Goal: Information Seeking & Learning: Compare options

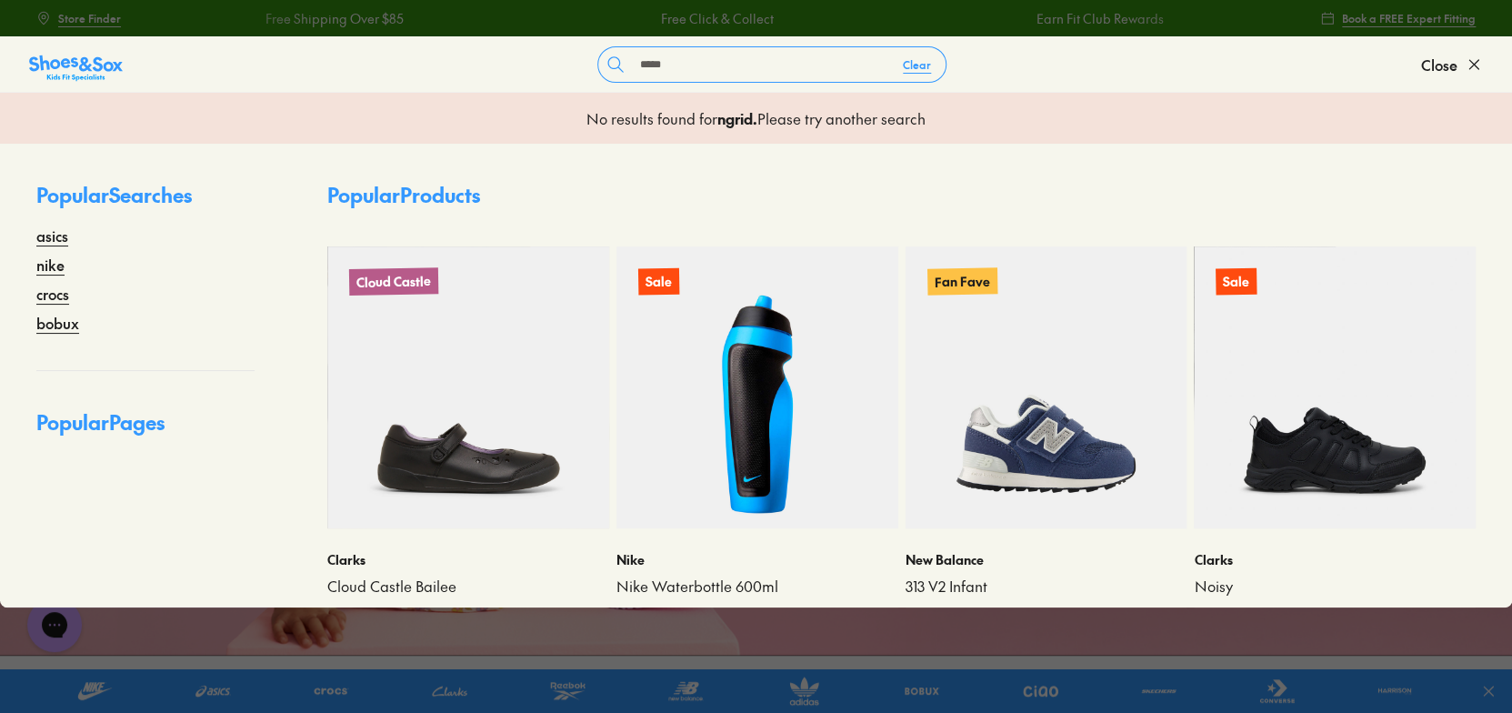
click at [635, 65] on input "*****" at bounding box center [760, 64] width 255 height 35
click at [696, 67] on input "******" at bounding box center [760, 64] width 255 height 35
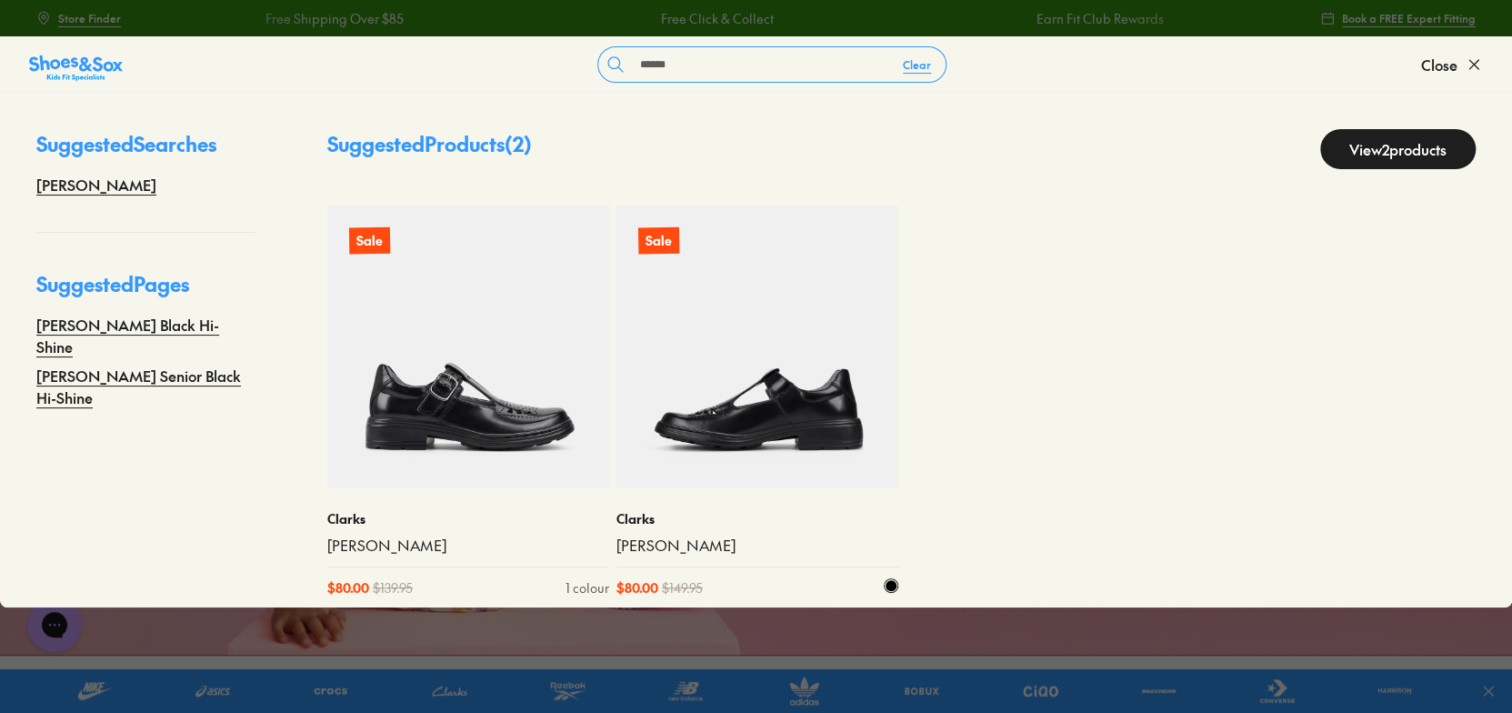
type input "******"
click at [759, 415] on img at bounding box center [757, 346] width 282 height 282
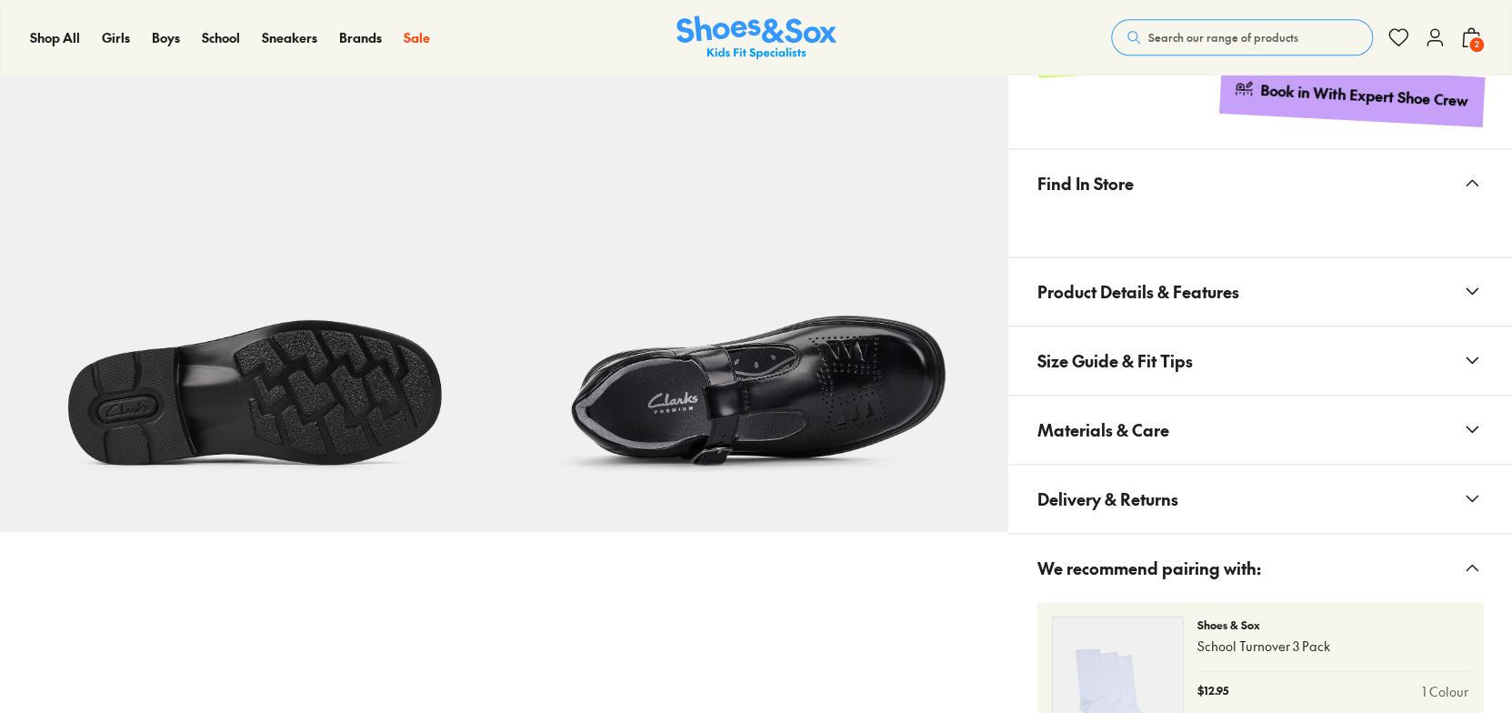
click at [1277, 375] on button "Size Guide & Fit Tips" at bounding box center [1260, 360] width 504 height 68
click at [1206, 432] on p "1-3 Y" at bounding box center [1199, 436] width 108 height 16
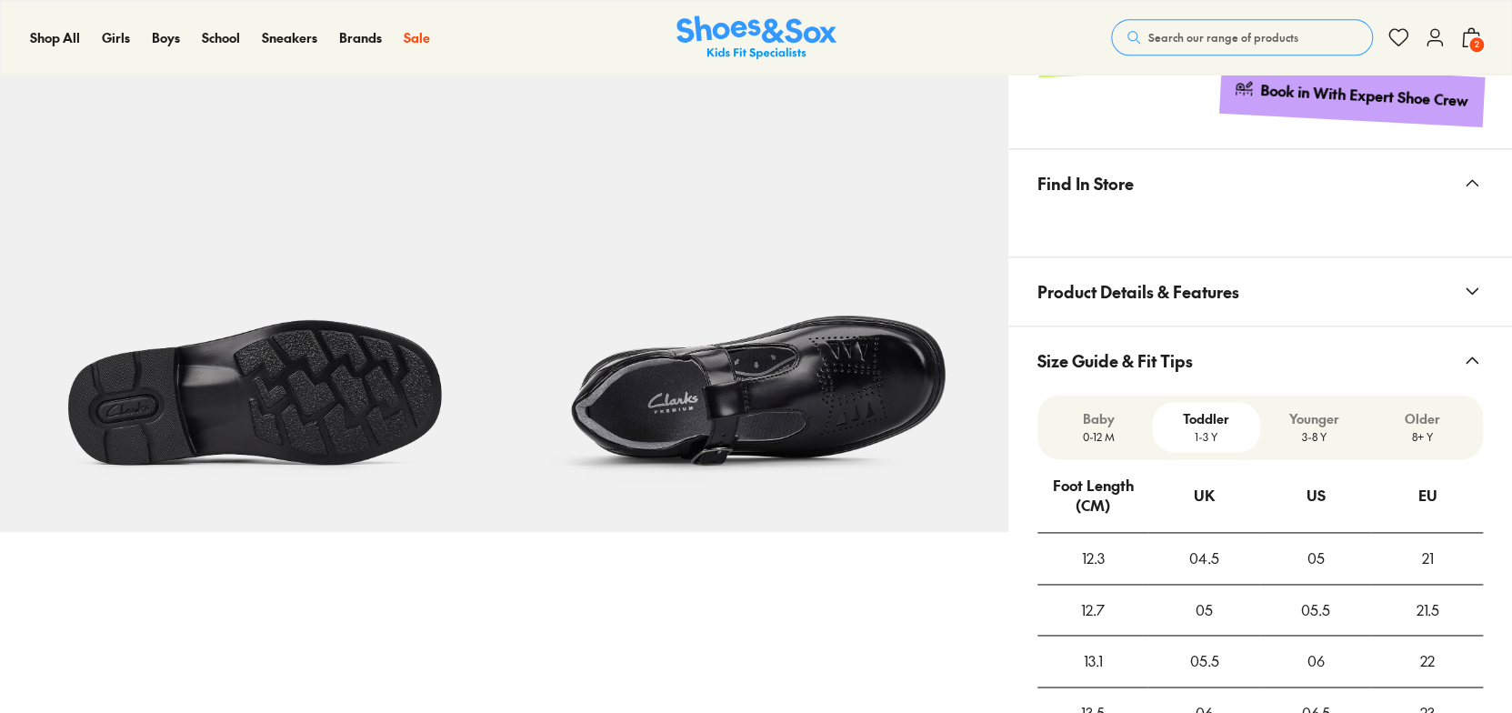
select select "*"
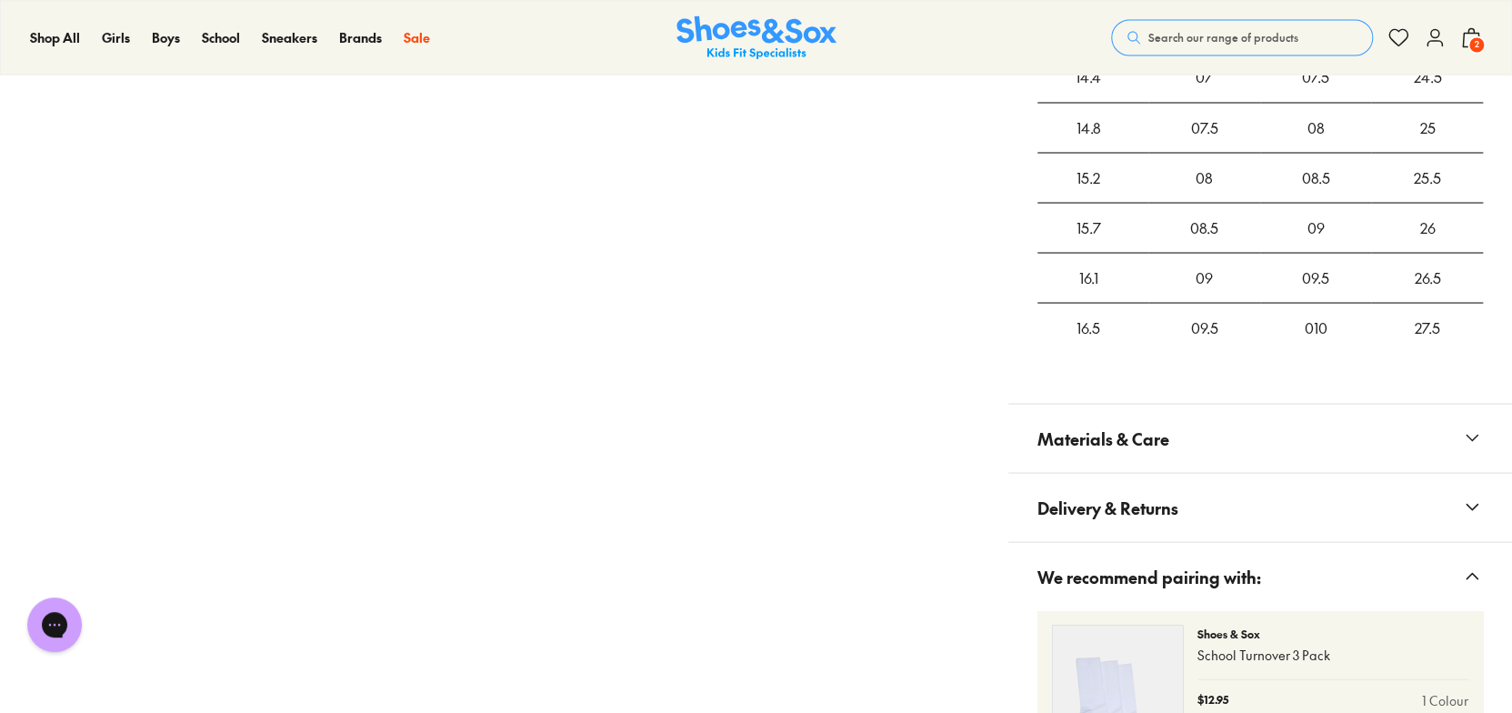
click at [1273, 445] on button "Materials & Care" at bounding box center [1260, 438] width 504 height 68
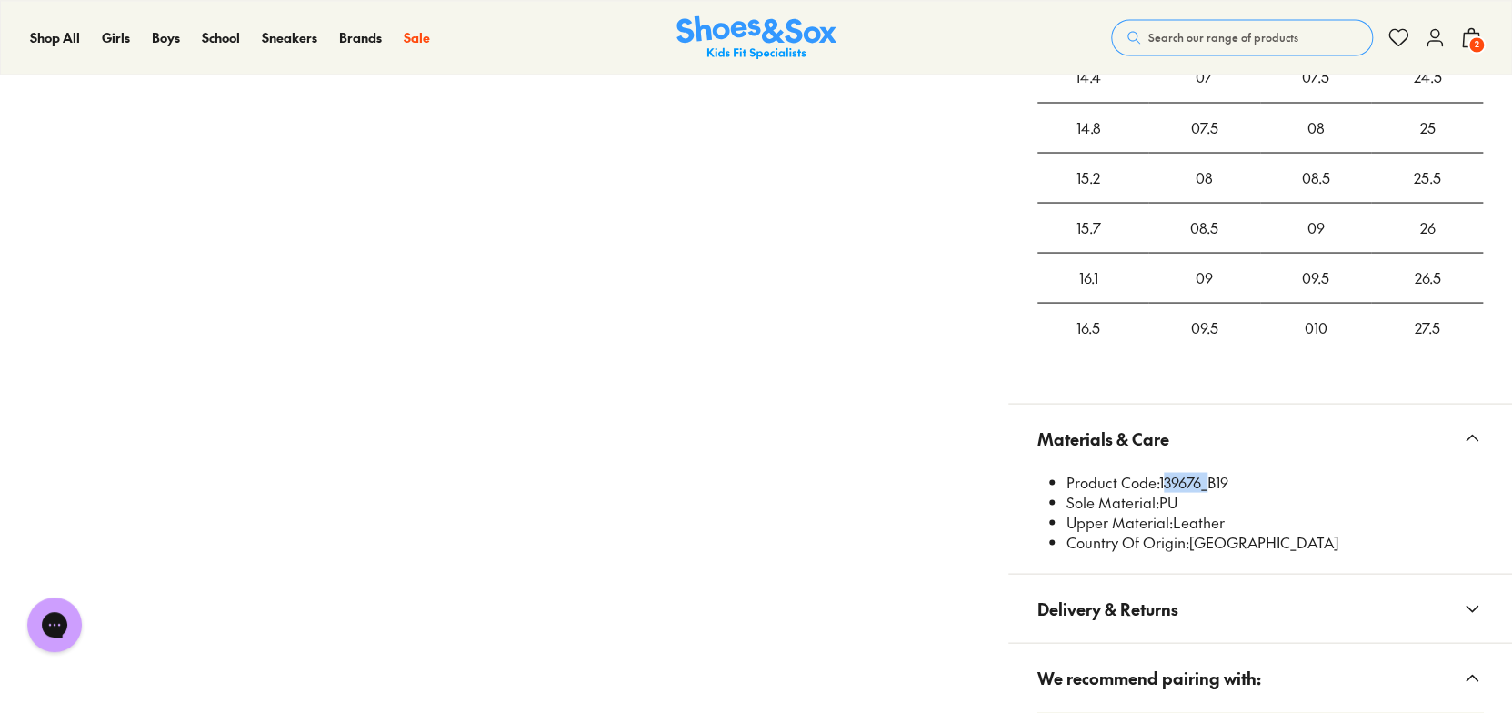
drag, startPoint x: 1205, startPoint y: 482, endPoint x: 1163, endPoint y: 475, distance: 42.4
click at [1163, 475] on li "Product Code: 139676_B19" at bounding box center [1274, 482] width 416 height 20
copy li "139676"
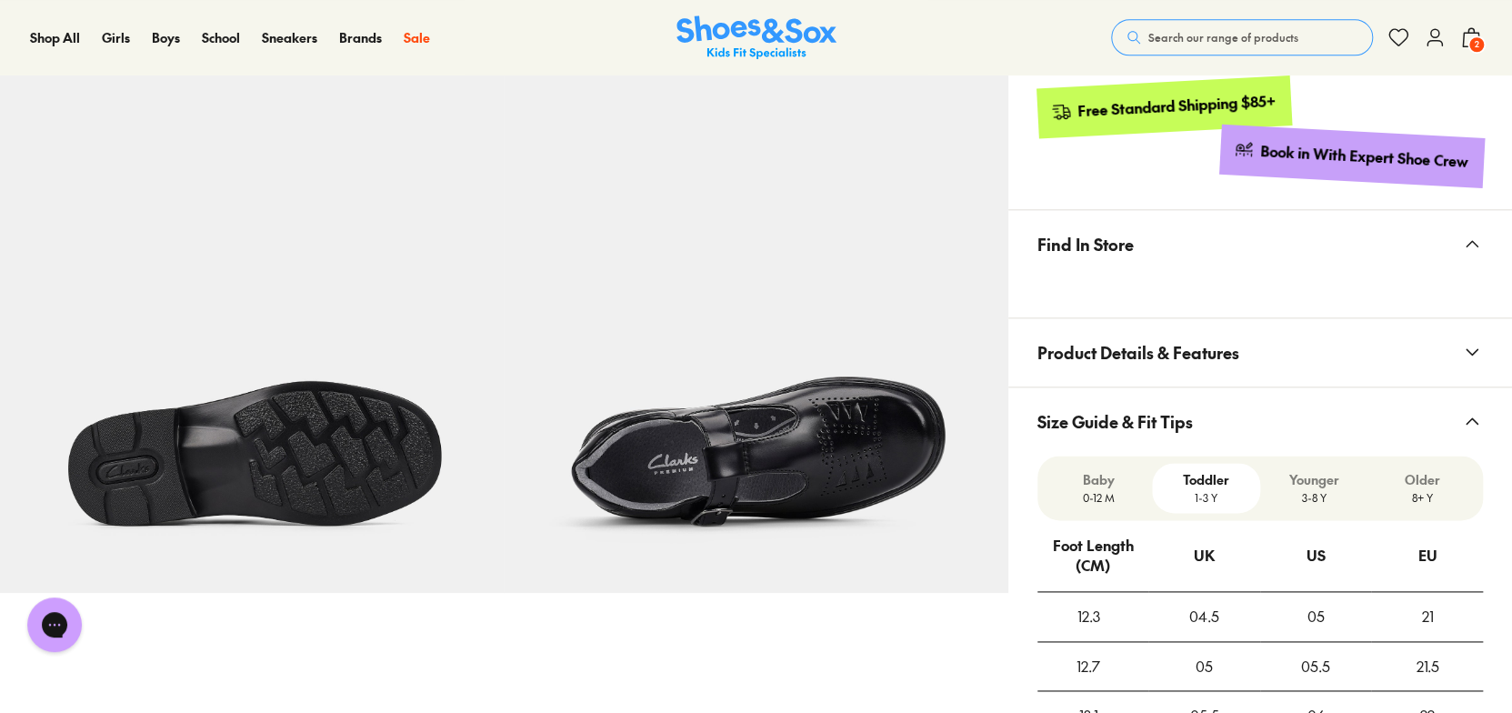
scroll to position [1000, 0]
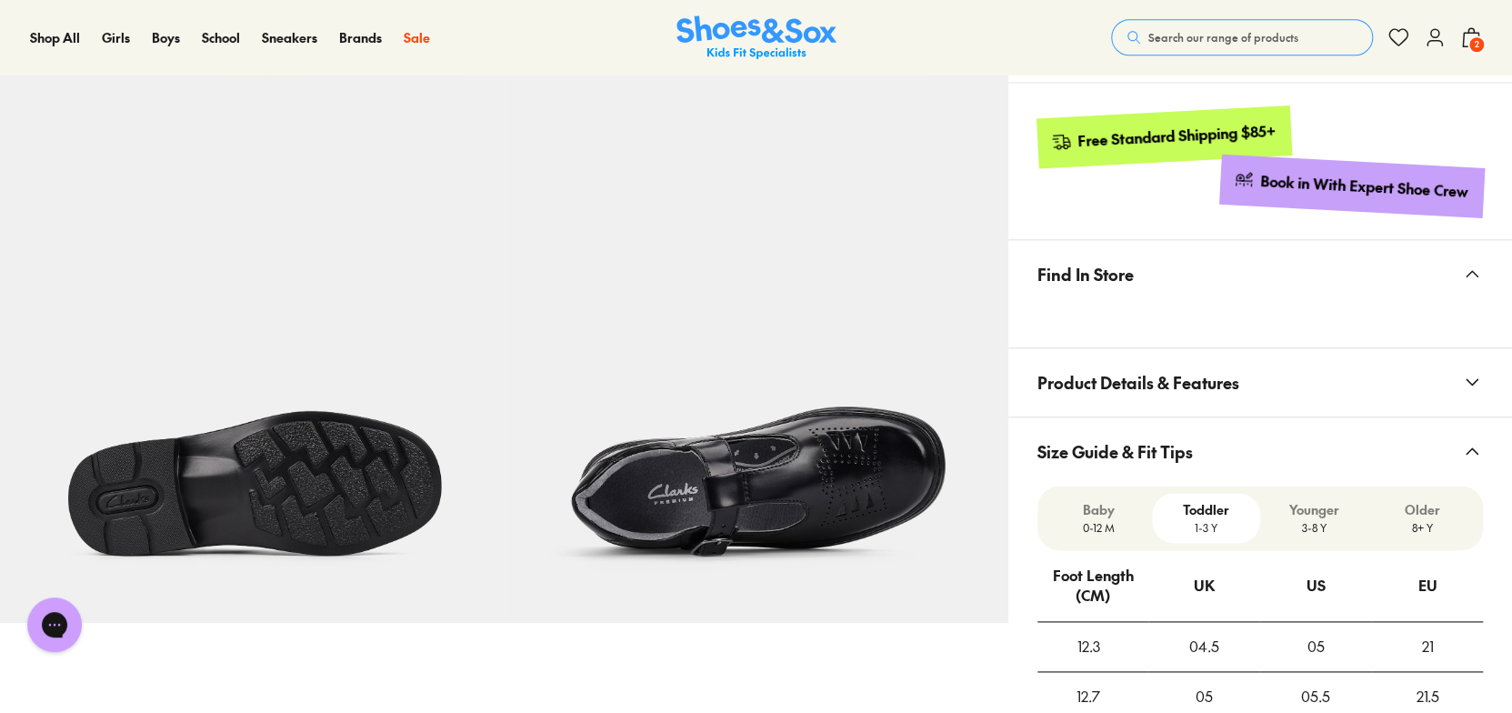
click at [1240, 35] on span "Search our range of products" at bounding box center [1223, 37] width 150 height 16
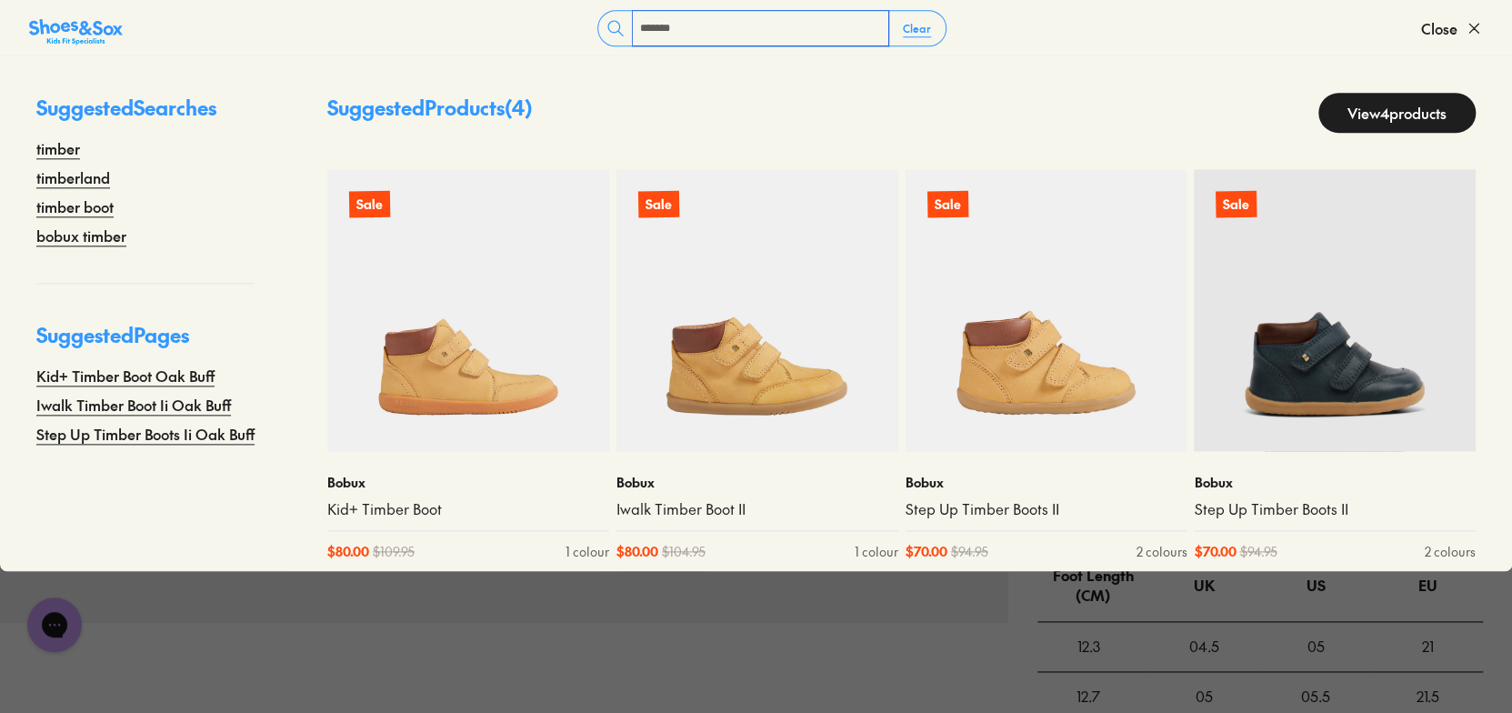
type input "******"
drag, startPoint x: 685, startPoint y: 25, endPoint x: 657, endPoint y: 27, distance: 28.2
click at [657, 27] on input "******" at bounding box center [760, 28] width 255 height 35
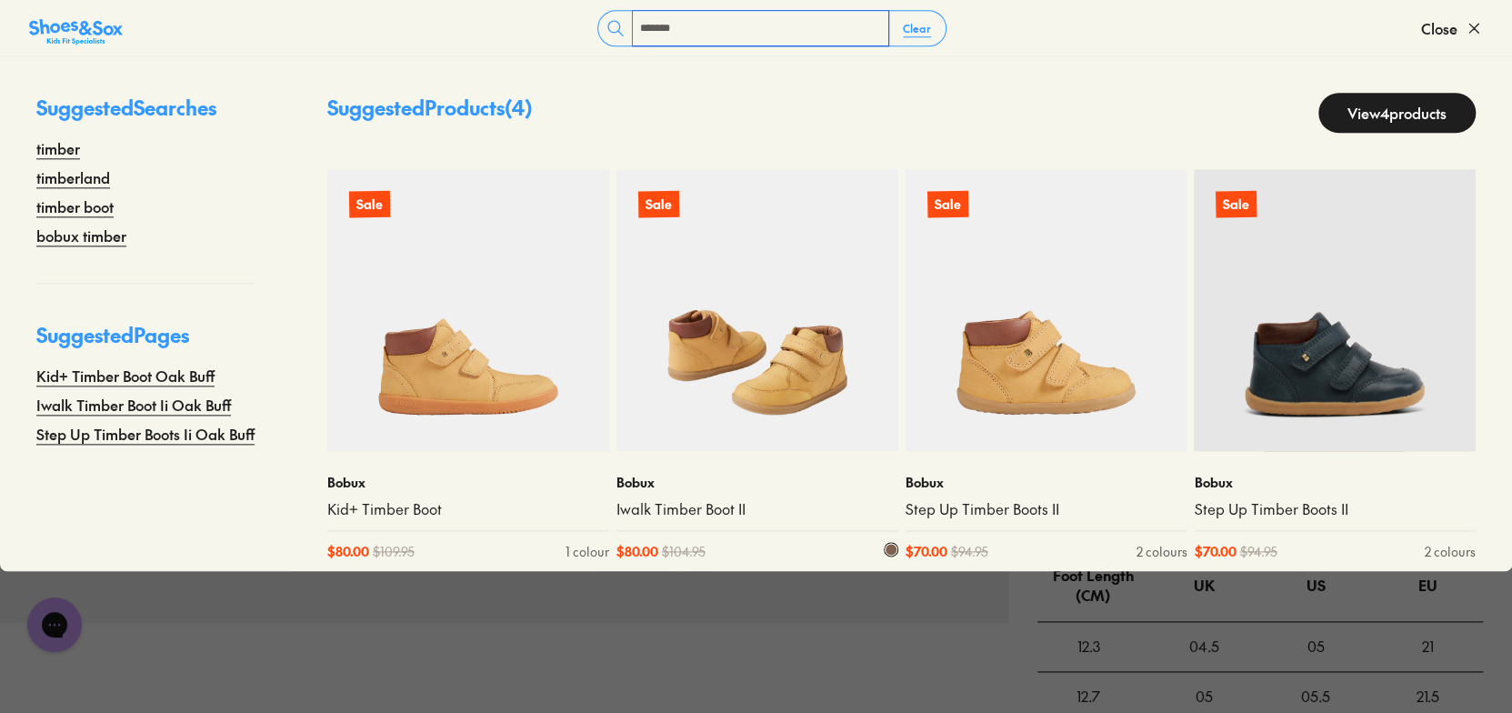
scroll to position [15, 0]
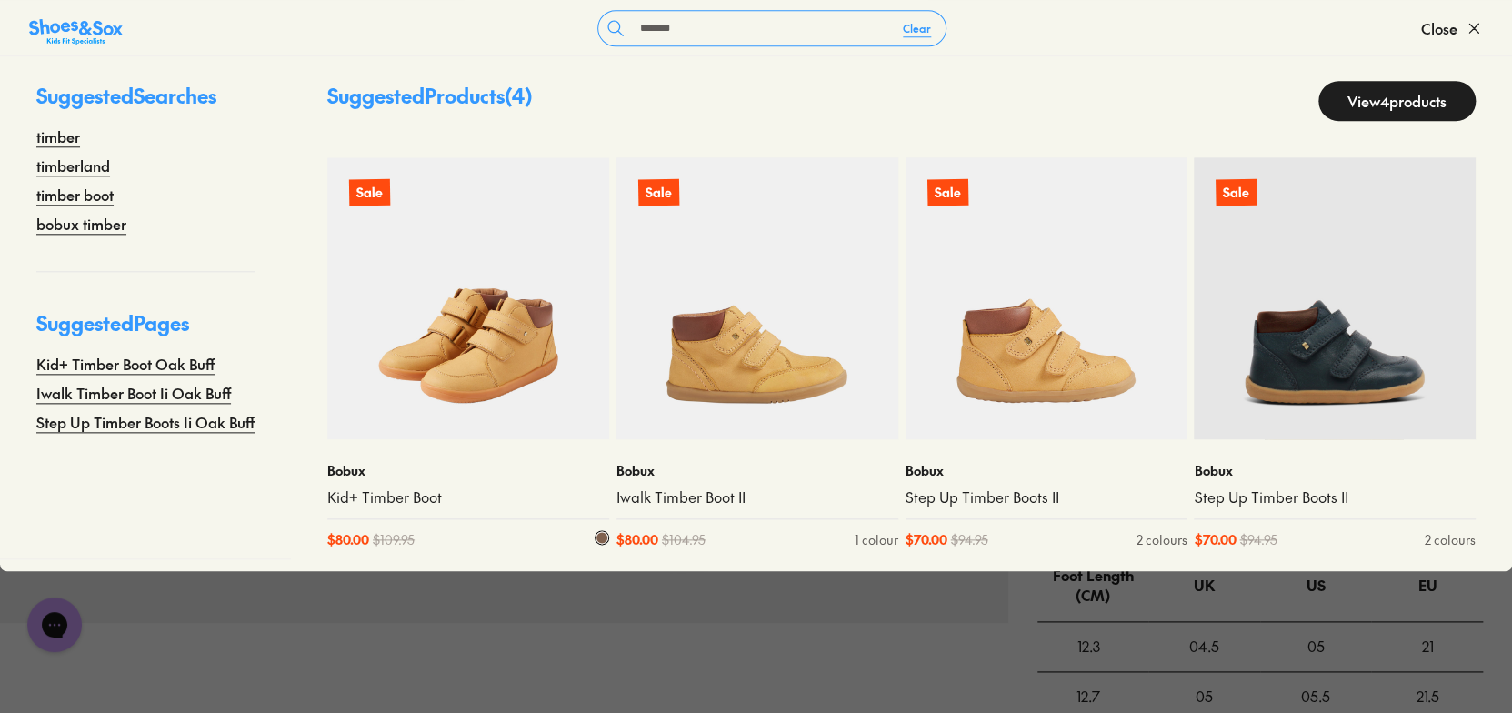
click at [524, 363] on img at bounding box center [468, 298] width 282 height 282
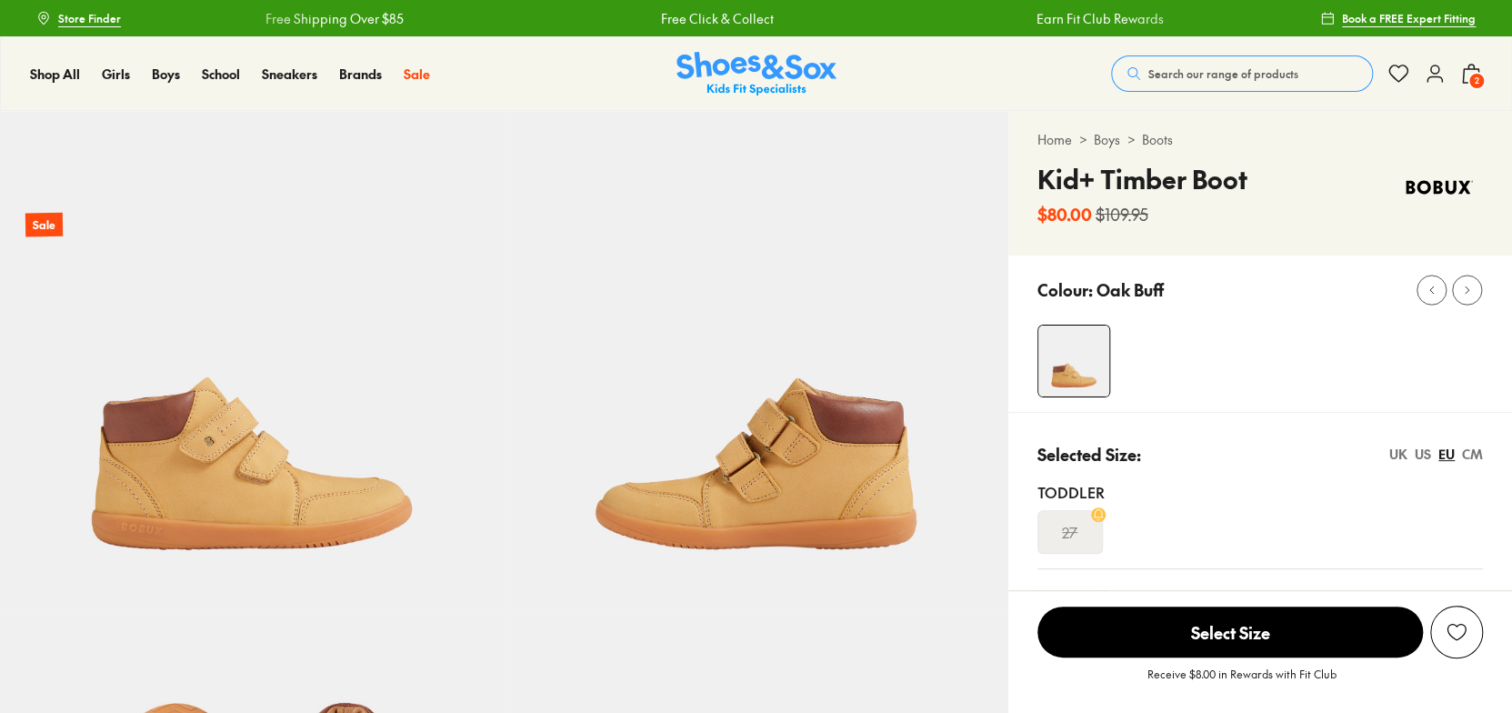
select select "*"
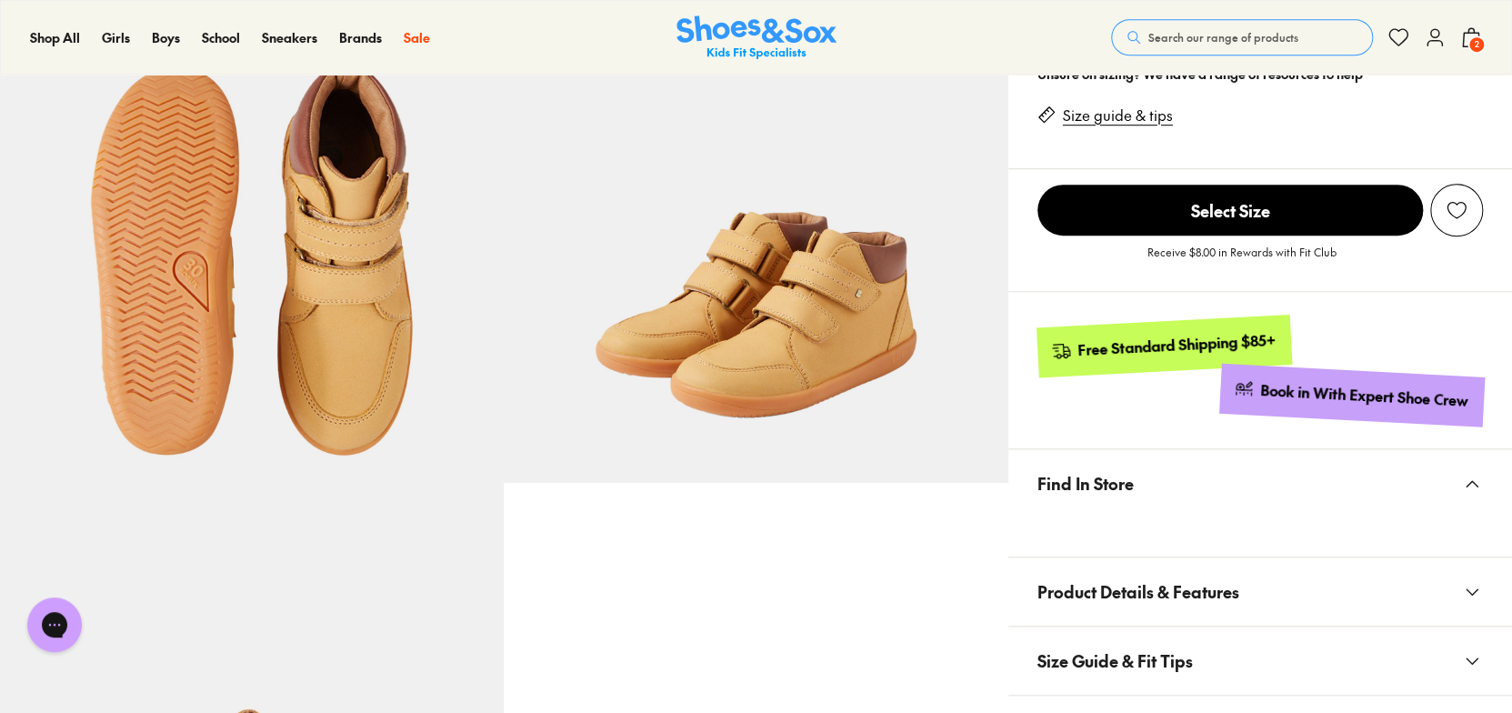
scroll to position [909, 0]
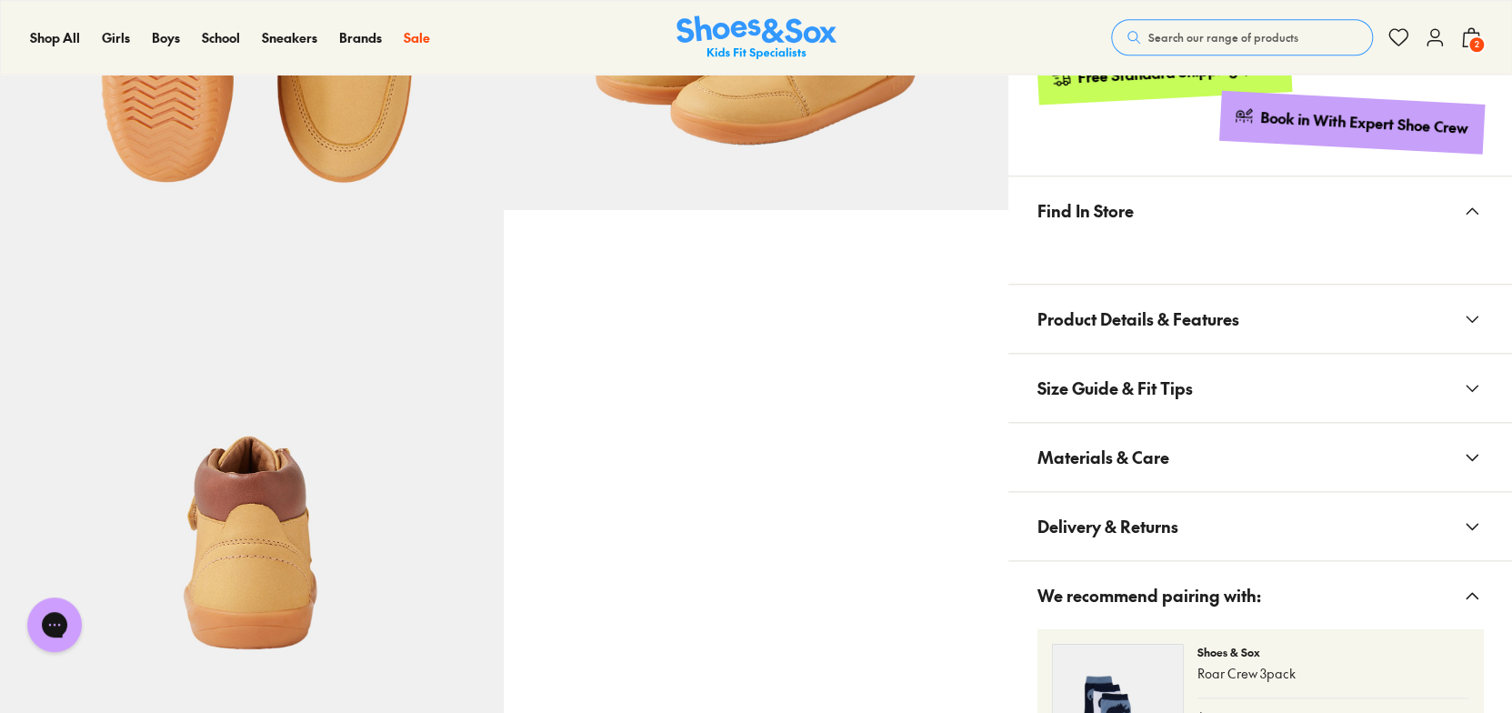
drag, startPoint x: 1194, startPoint y: 449, endPoint x: 1172, endPoint y: 456, distance: 23.0
click at [1195, 450] on button "Materials & Care" at bounding box center [1260, 457] width 504 height 68
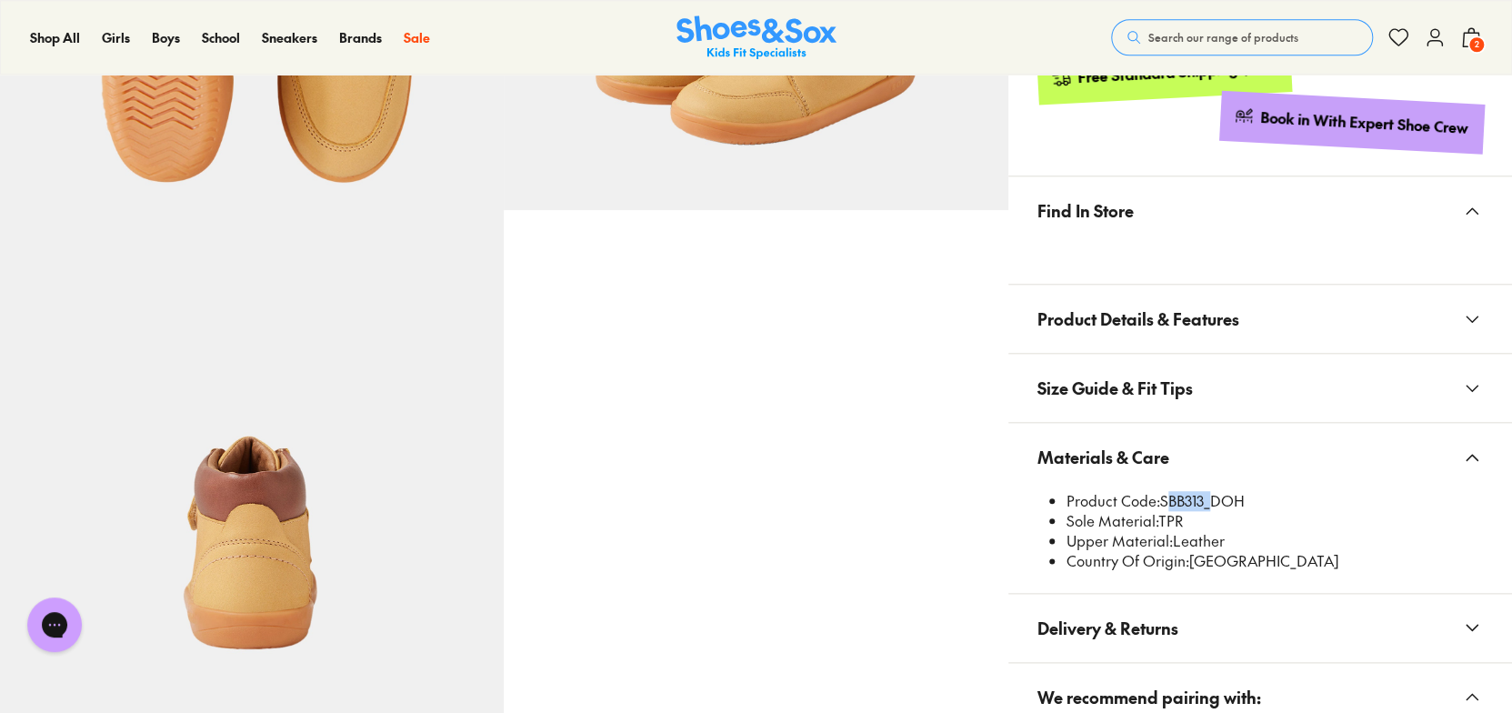
drag, startPoint x: 1206, startPoint y: 497, endPoint x: 1161, endPoint y: 497, distance: 45.5
click at [1161, 497] on li "Product Code: SBB313_DOH" at bounding box center [1274, 501] width 416 height 20
copy li "SBB313"
click at [1150, 40] on span "Search our range of products" at bounding box center [1223, 37] width 150 height 16
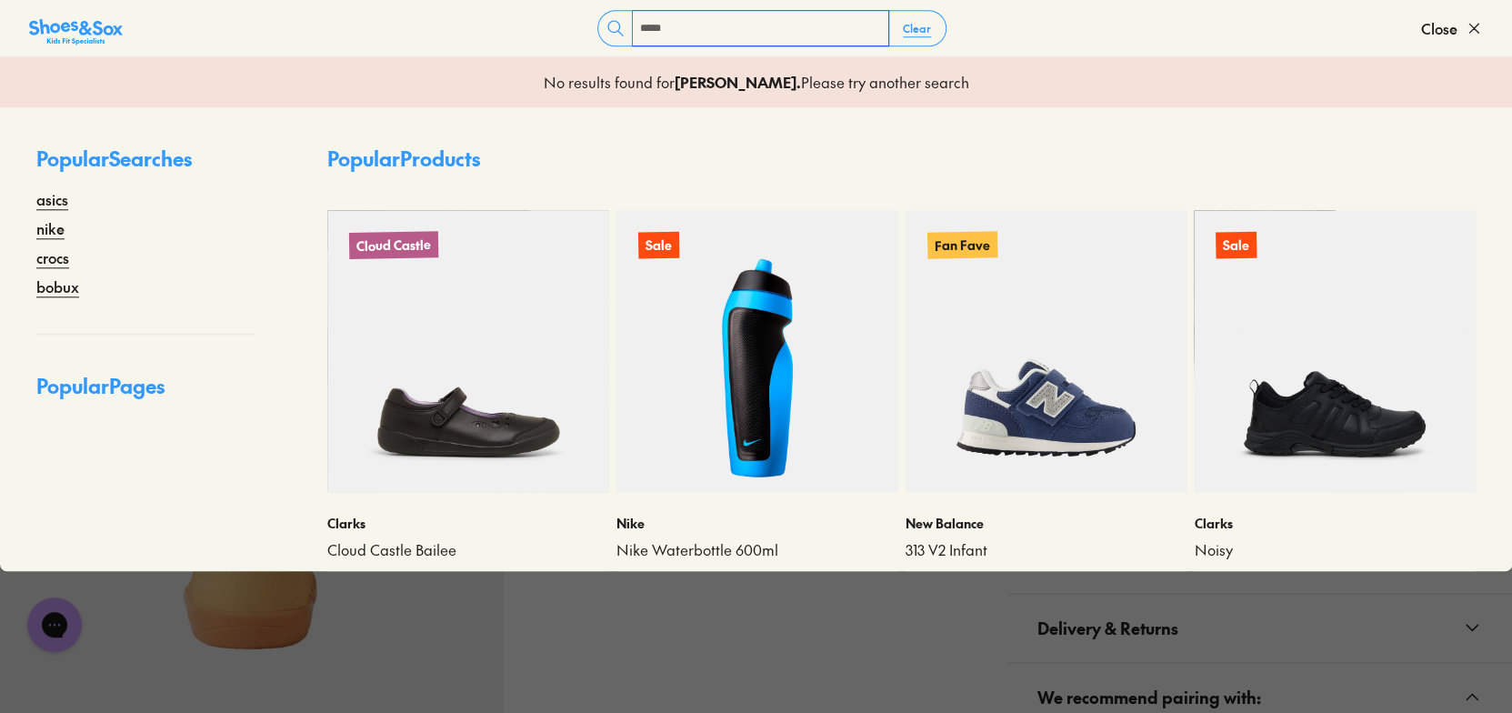
type input "*****"
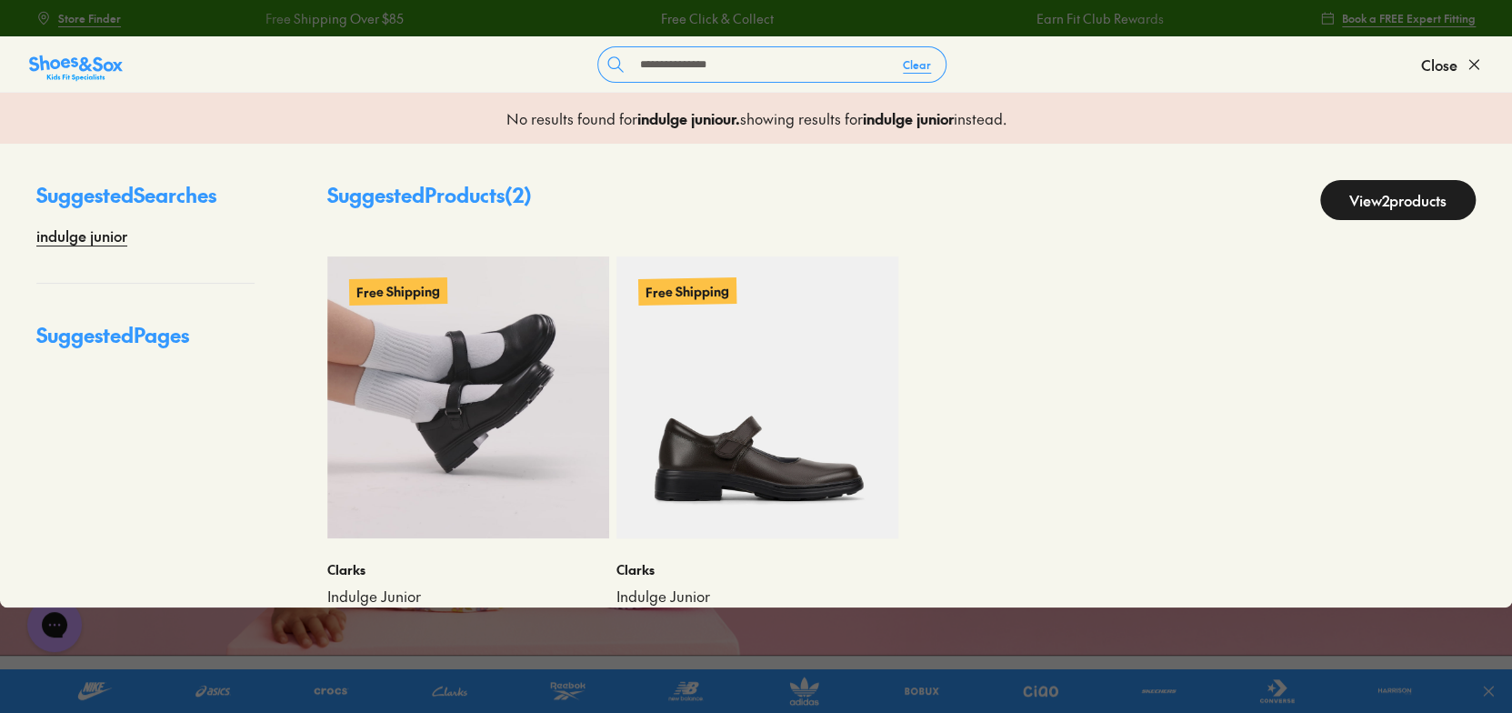
type input "**********"
click at [428, 465] on img at bounding box center [468, 397] width 282 height 282
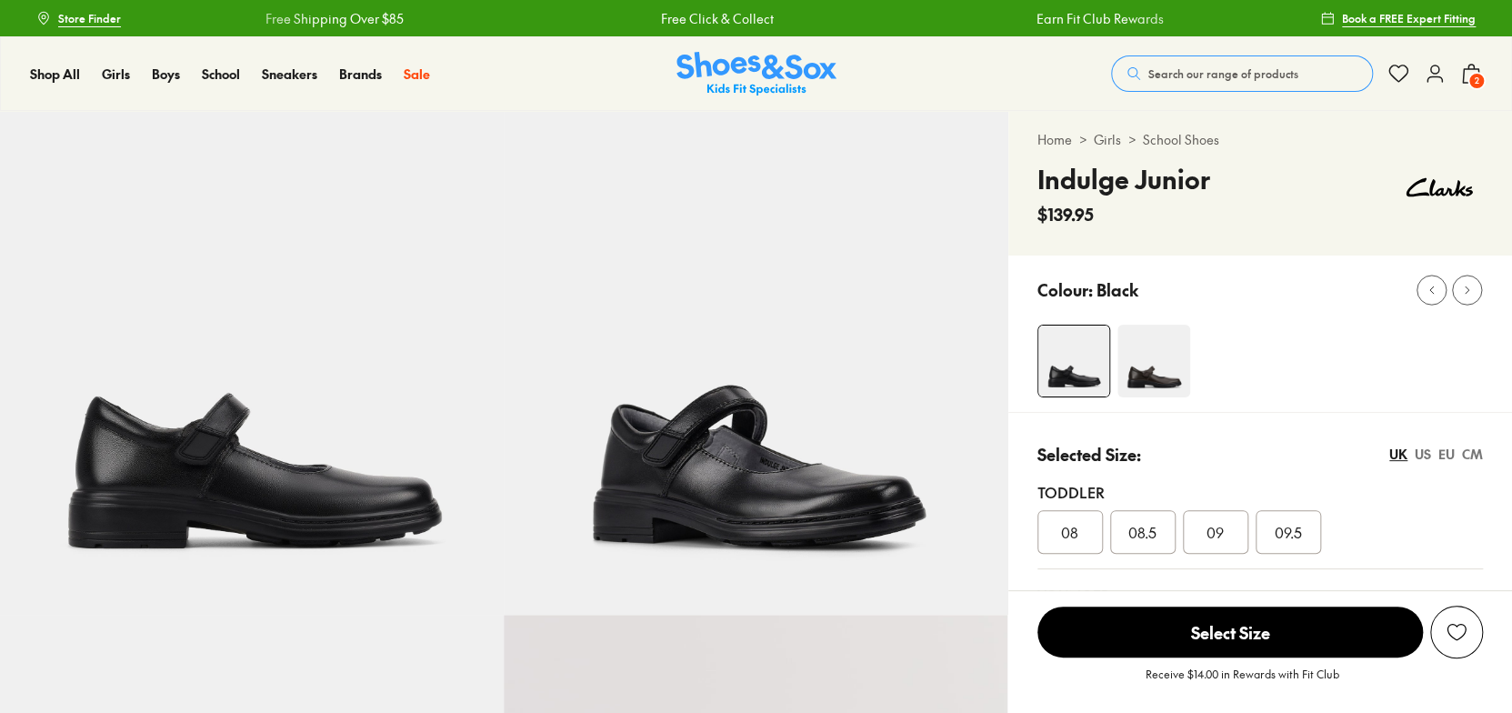
click at [1163, 373] on div "Colour: Black" at bounding box center [1260, 333] width 504 height 156
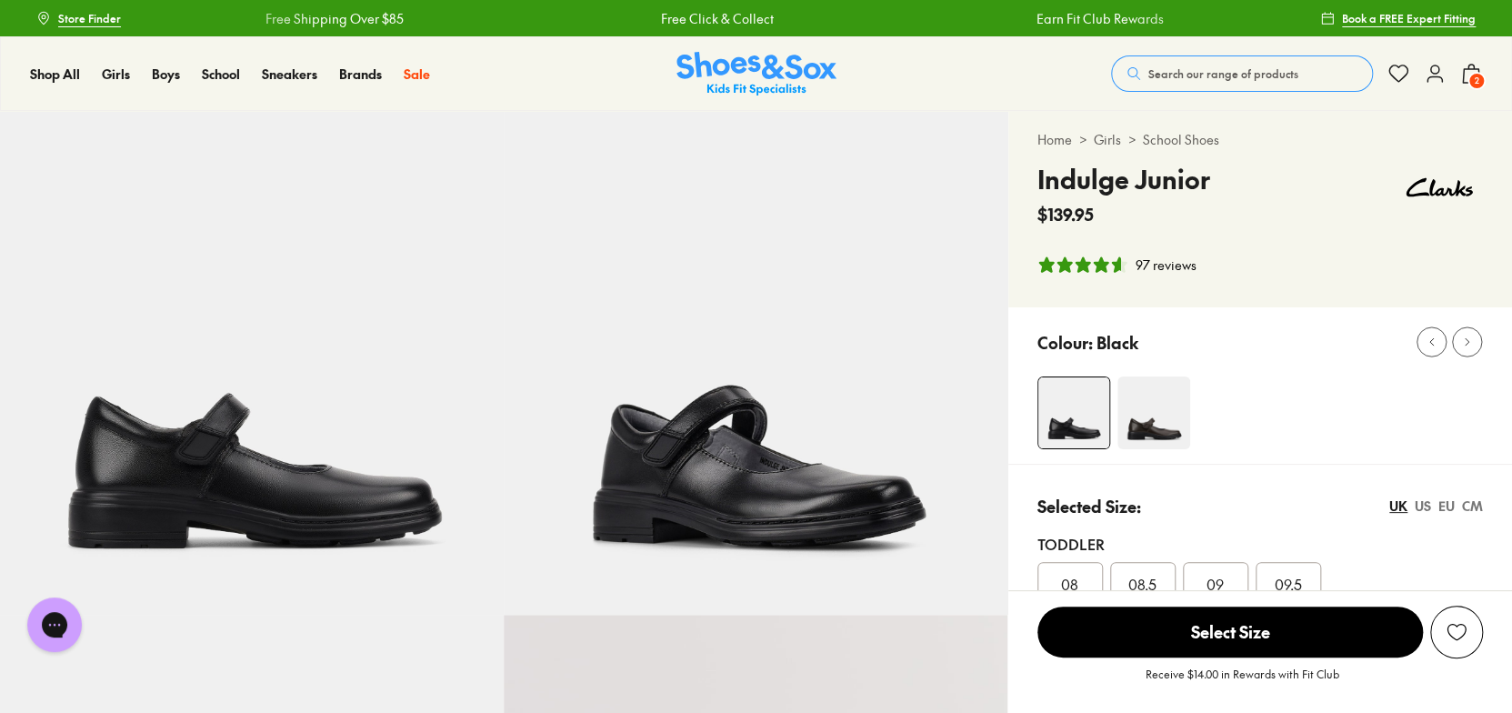
select select "*"
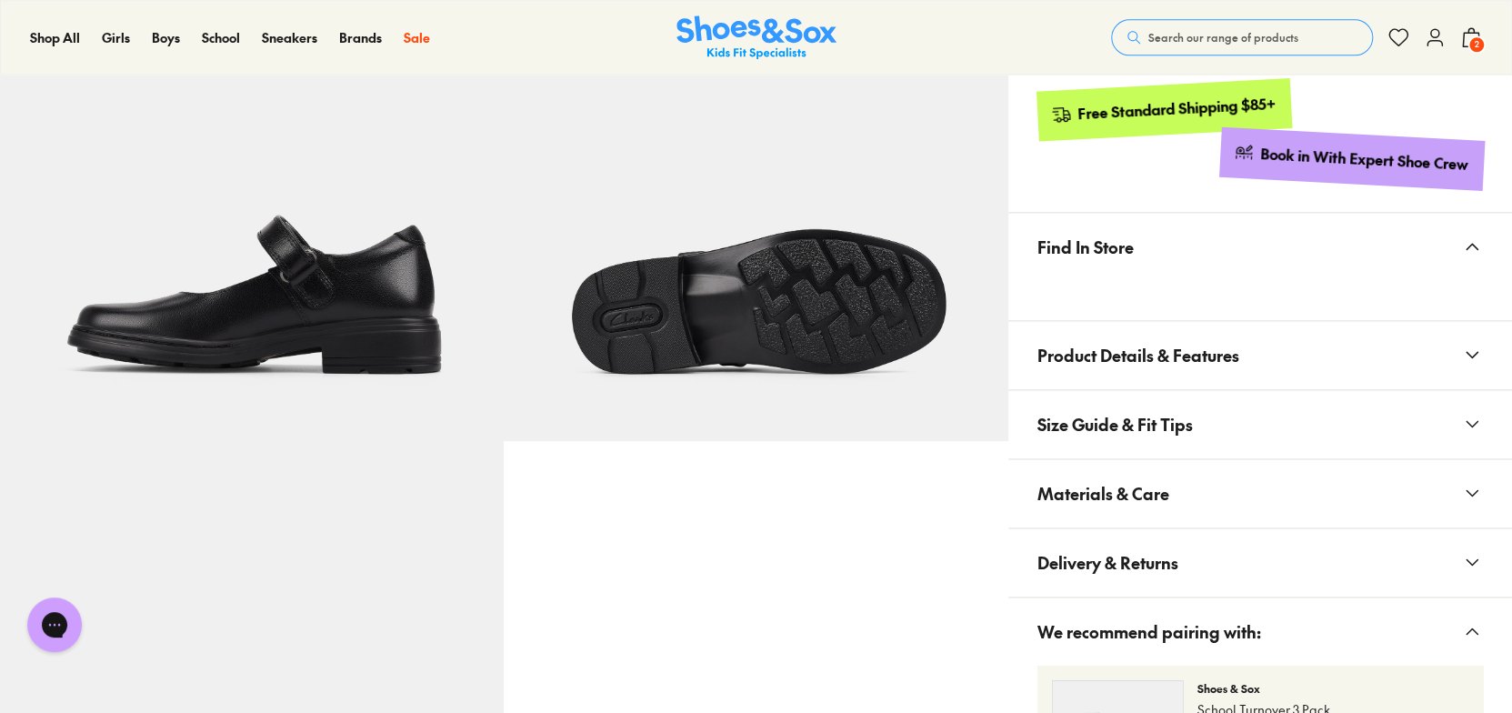
scroll to position [1364, 0]
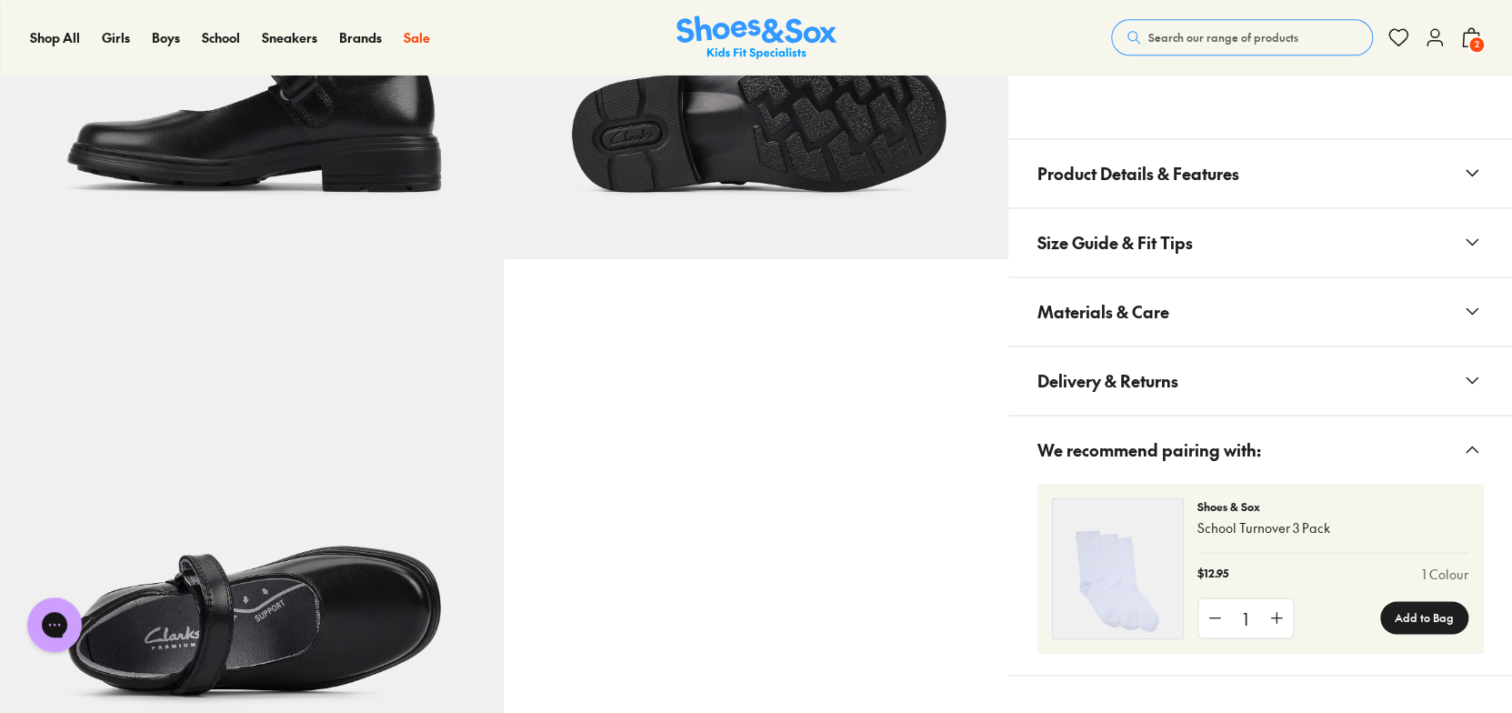
click at [1204, 320] on button "Materials & Care" at bounding box center [1260, 311] width 504 height 68
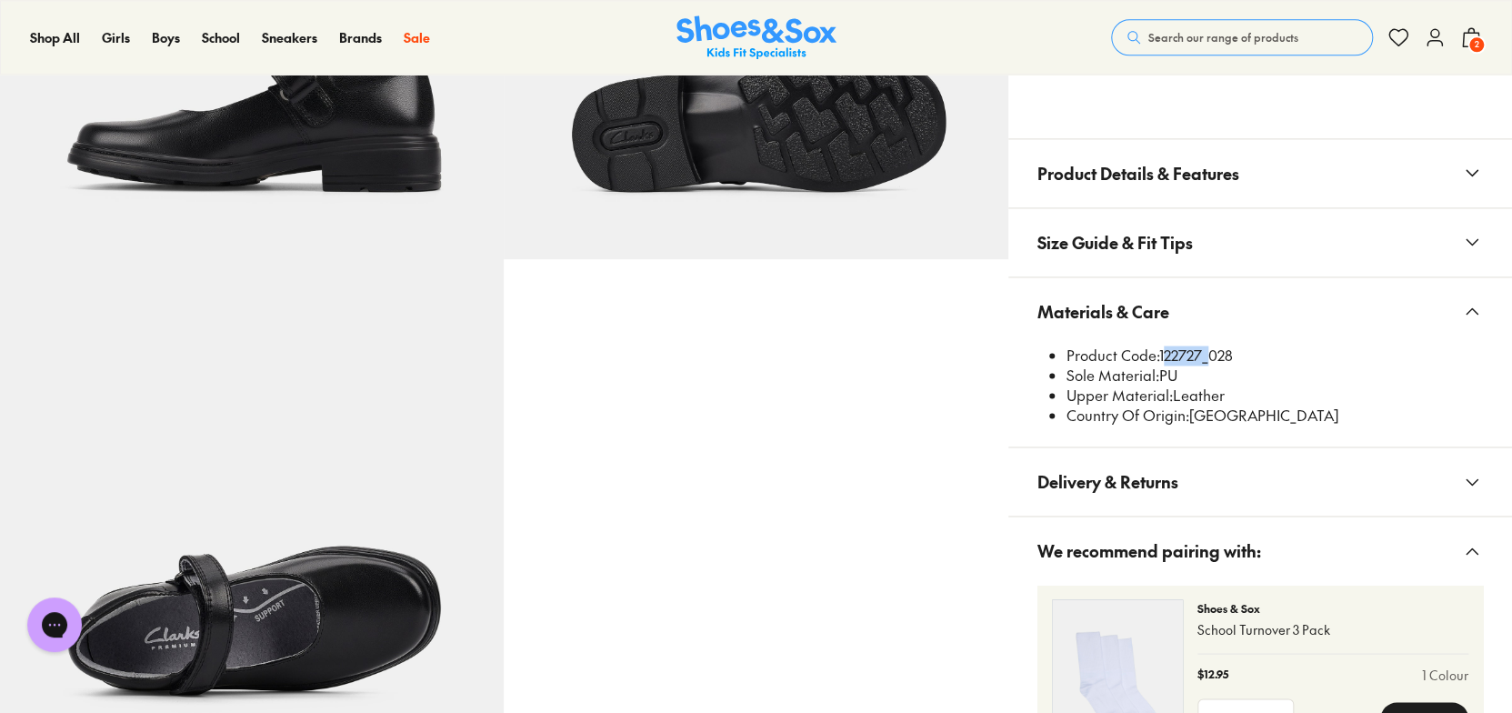
drag, startPoint x: 1204, startPoint y: 352, endPoint x: 1164, endPoint y: 352, distance: 40.0
click at [1164, 352] on li "Product Code: 122727_028" at bounding box center [1274, 355] width 416 height 20
copy li "122727"
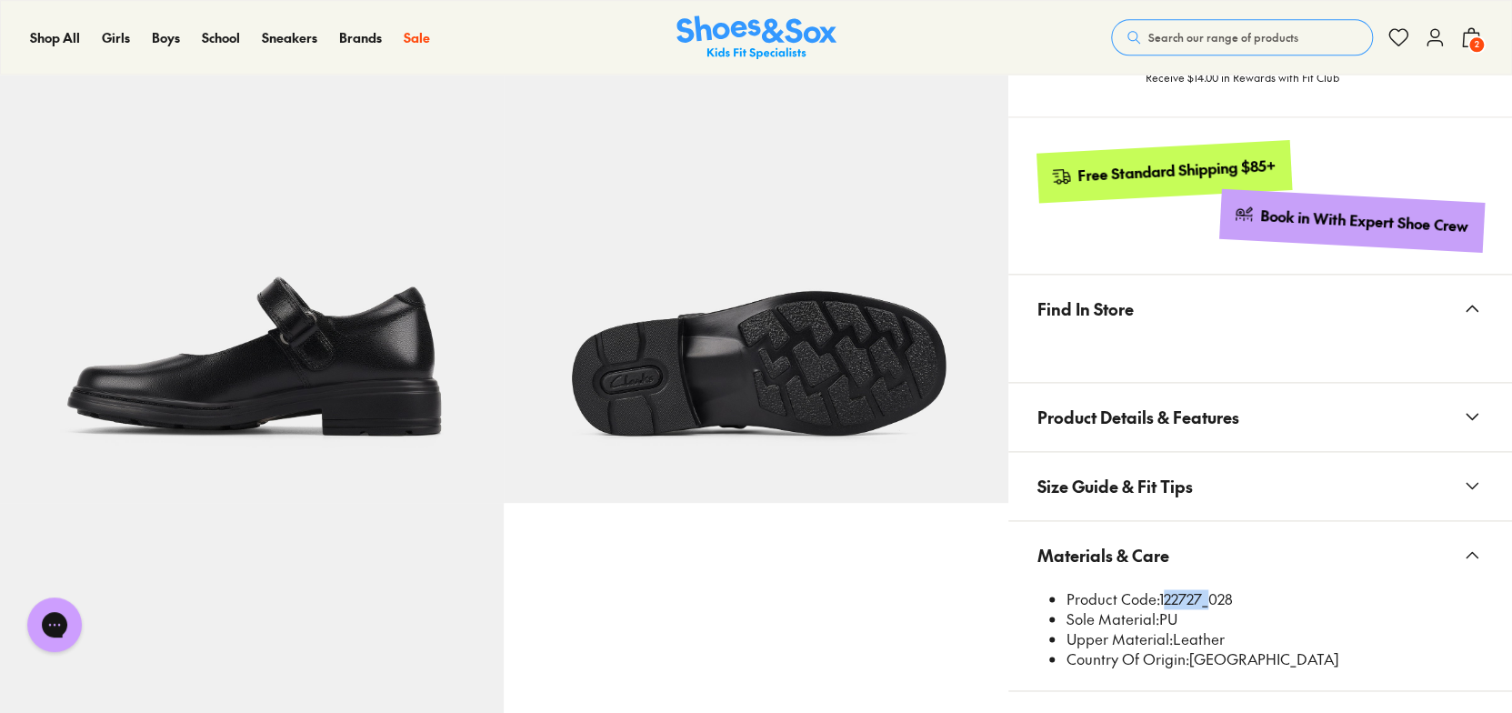
scroll to position [1000, 0]
